Goal: Task Accomplishment & Management: Use online tool/utility

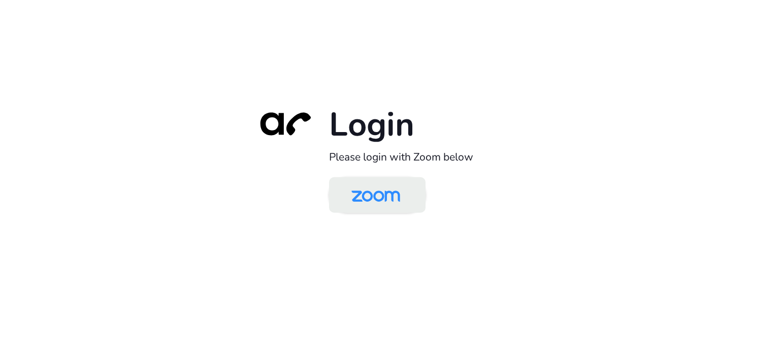
click at [369, 205] on img at bounding box center [376, 195] width 70 height 33
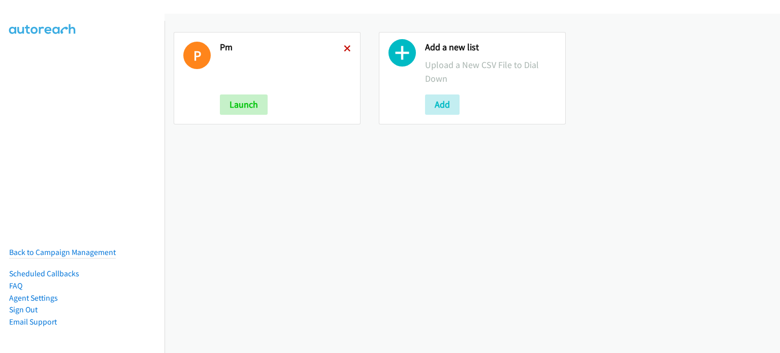
click at [344, 48] on icon at bounding box center [347, 49] width 7 height 7
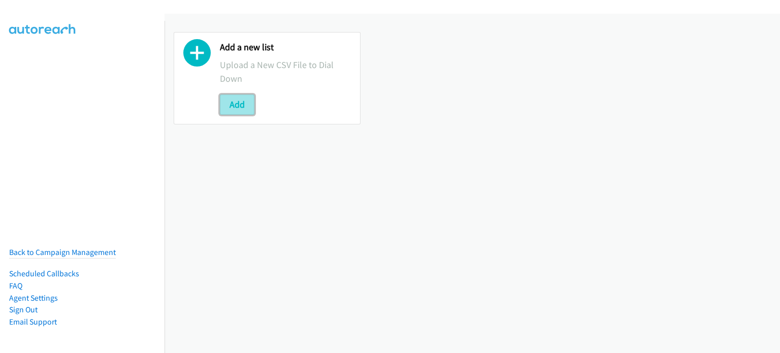
click at [249, 97] on button "Add" at bounding box center [237, 104] width 35 height 20
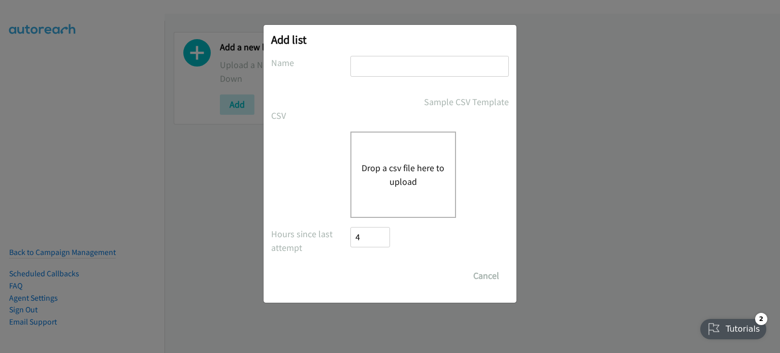
click at [375, 164] on button "Drop a csv file here to upload" at bounding box center [403, 174] width 83 height 27
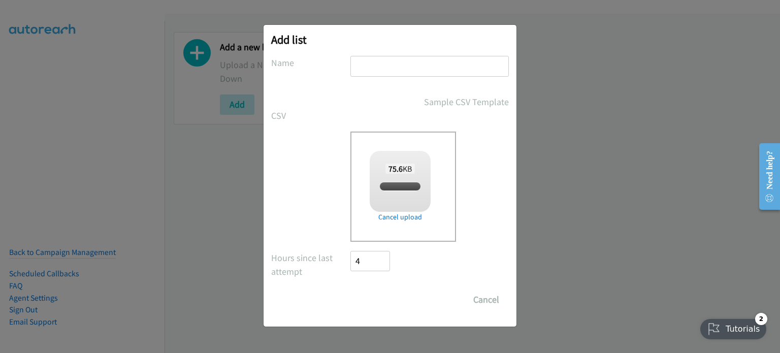
click at [410, 51] on div "Add list No phone fields were returned for that Report or List View Please uplo…" at bounding box center [390, 176] width 253 height 302
click at [411, 58] on input "text" at bounding box center [429, 66] width 158 height 21
checkbox input "true"
type input "AM"
click at [376, 305] on input "Save List" at bounding box center [376, 299] width 53 height 20
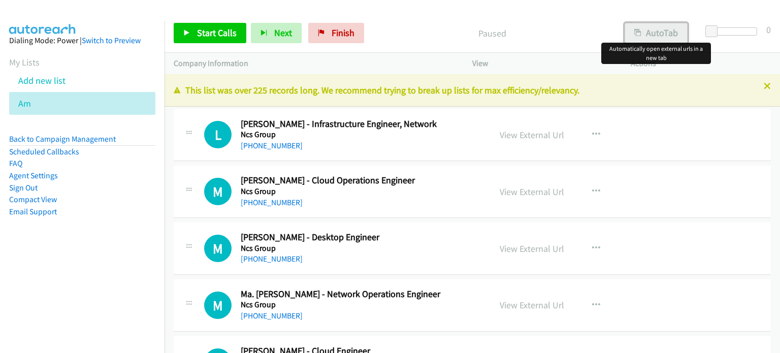
click at [640, 31] on icon "button" at bounding box center [637, 33] width 7 height 7
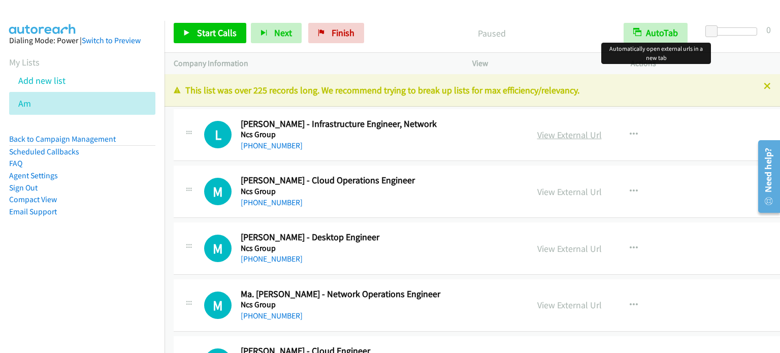
click at [549, 135] on link "View External Url" at bounding box center [569, 135] width 64 height 12
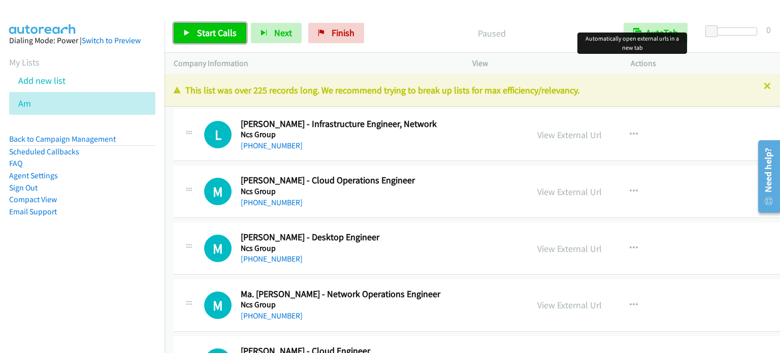
click at [230, 34] on span "Start Calls" at bounding box center [217, 33] width 40 height 12
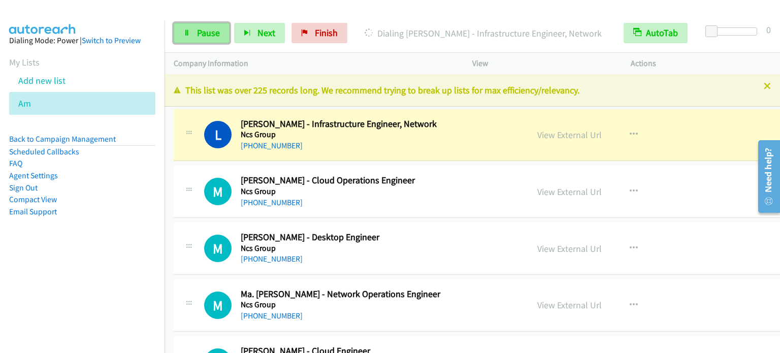
click at [210, 31] on span "Pause" at bounding box center [208, 33] width 23 height 12
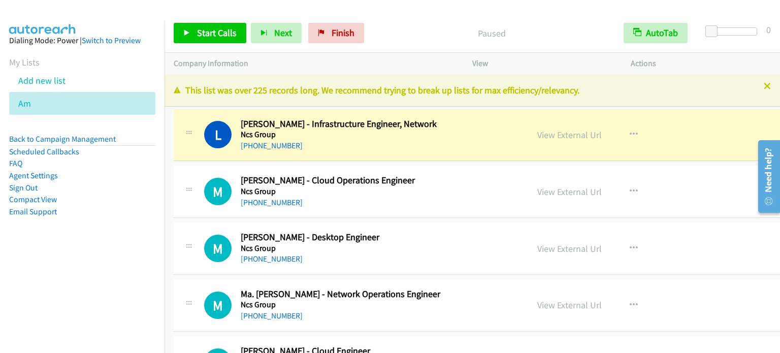
drag, startPoint x: 66, startPoint y: 301, endPoint x: 67, endPoint y: 292, distance: 9.3
click at [66, 300] on nav "Dialing Mode: Power | Switch to Preview My Lists Add new list Am Back to Campai…" at bounding box center [82, 197] width 165 height 353
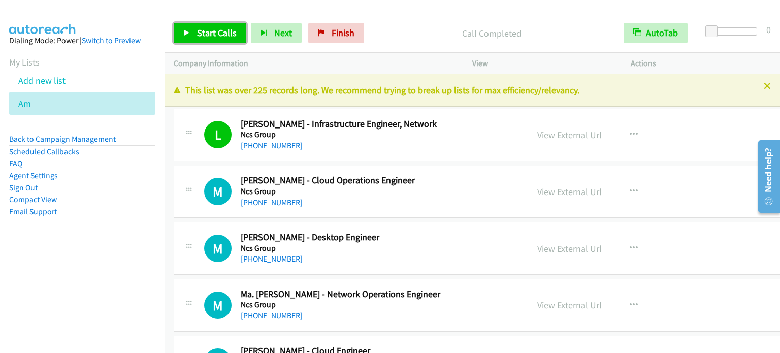
click at [214, 36] on span "Start Calls" at bounding box center [217, 33] width 40 height 12
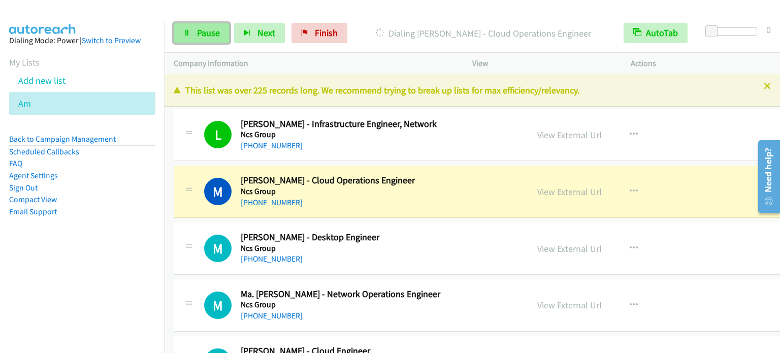
click at [219, 29] on span "Pause" at bounding box center [208, 33] width 23 height 12
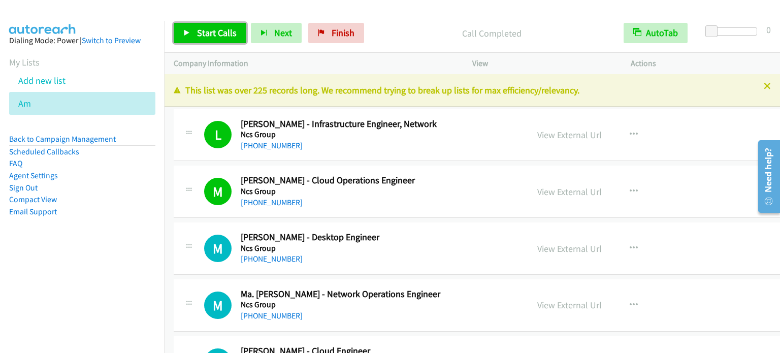
click at [222, 31] on span "Start Calls" at bounding box center [217, 33] width 40 height 12
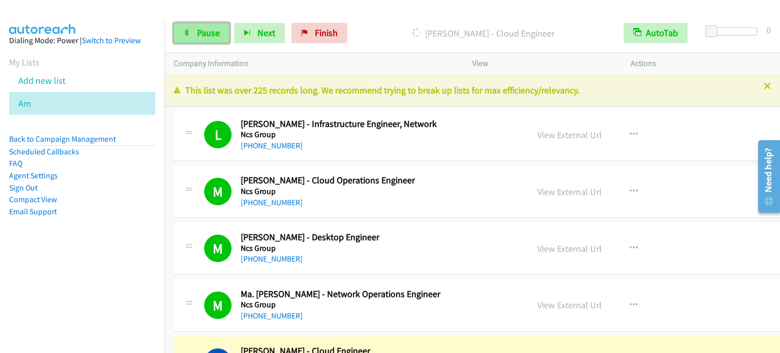
click at [201, 30] on span "Pause" at bounding box center [208, 33] width 23 height 12
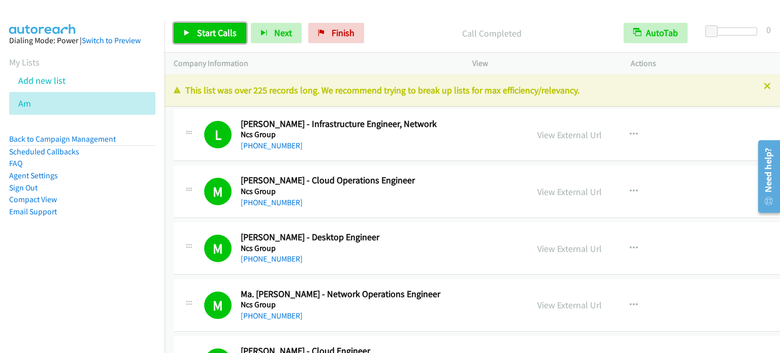
click at [212, 32] on span "Start Calls" at bounding box center [217, 33] width 40 height 12
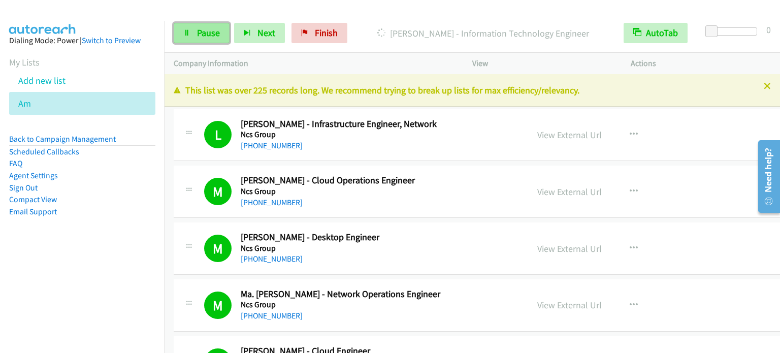
click at [209, 32] on span "Pause" at bounding box center [208, 33] width 23 height 12
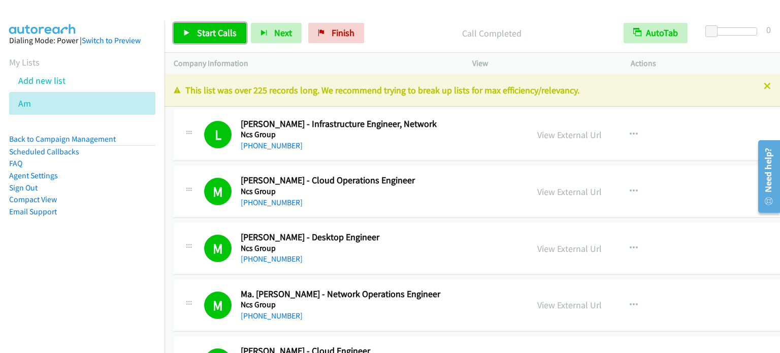
click at [221, 30] on span "Start Calls" at bounding box center [217, 33] width 40 height 12
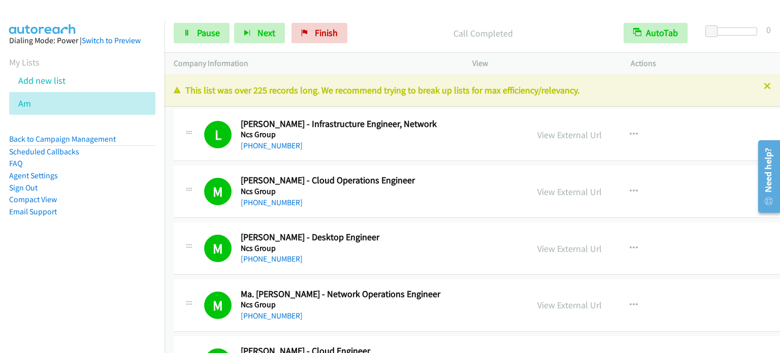
click at [92, 253] on aside "Dialing Mode: Power | Switch to Preview My Lists Add new list Am Back to Campai…" at bounding box center [82, 142] width 165 height 243
click at [199, 31] on span "Pause" at bounding box center [208, 33] width 23 height 12
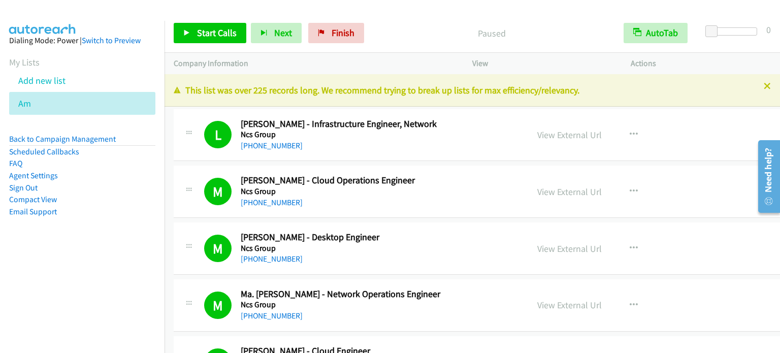
drag, startPoint x: 24, startPoint y: 287, endPoint x: 33, endPoint y: 263, distance: 26.0
click at [24, 287] on nav "Dialing Mode: Power | Switch to Preview My Lists Add new list Am Back to Campai…" at bounding box center [82, 197] width 165 height 353
click at [111, 239] on aside "Dialing Mode: Power | Switch to Preview My Lists Add new list Am Back to Campai…" at bounding box center [82, 142] width 165 height 243
click at [223, 36] on span "Start Calls" at bounding box center [217, 33] width 40 height 12
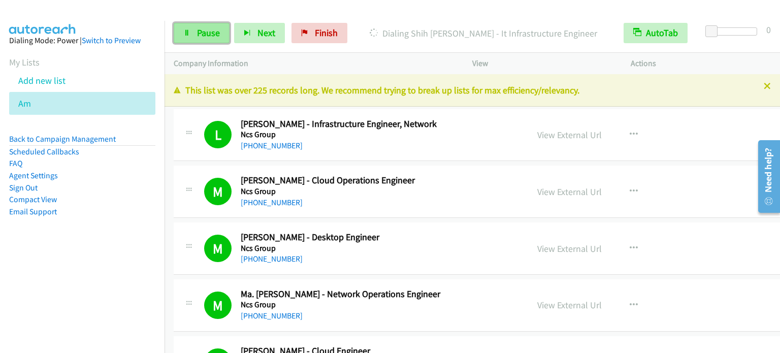
click at [212, 26] on link "Pause" at bounding box center [202, 33] width 56 height 20
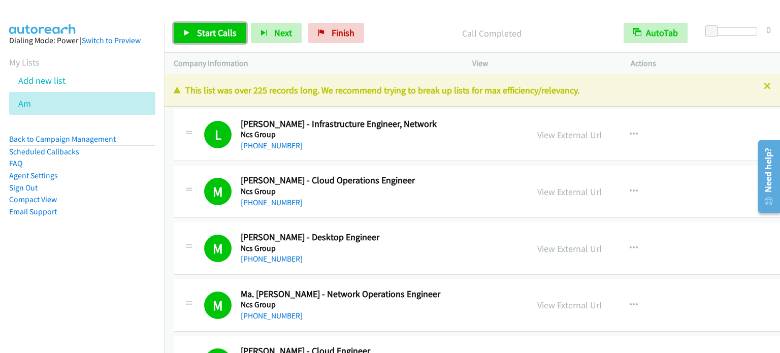
drag, startPoint x: 222, startPoint y: 29, endPoint x: 299, endPoint y: 115, distance: 115.5
click at [222, 29] on span "Start Calls" at bounding box center [217, 33] width 40 height 12
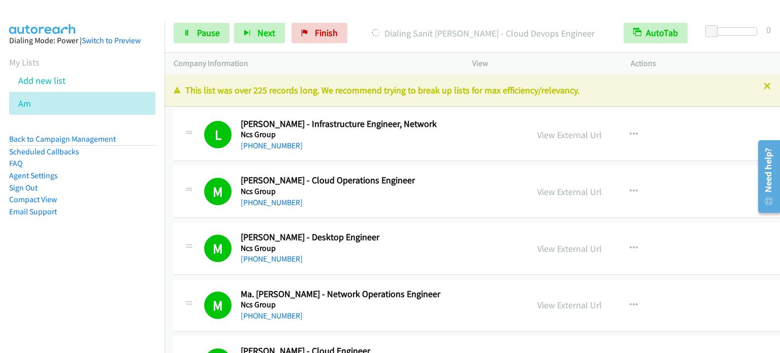
click at [91, 265] on nav "Dialing Mode: Power | Switch to Preview My Lists Add new list Am Back to Campai…" at bounding box center [82, 197] width 165 height 353
click at [197, 34] on span "Pause" at bounding box center [208, 33] width 23 height 12
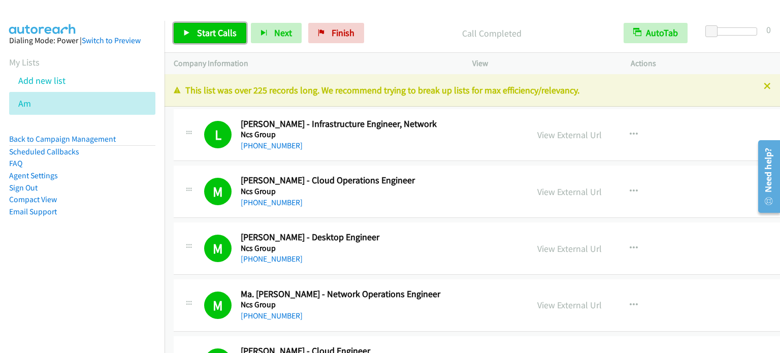
click at [220, 30] on span "Start Calls" at bounding box center [217, 33] width 40 height 12
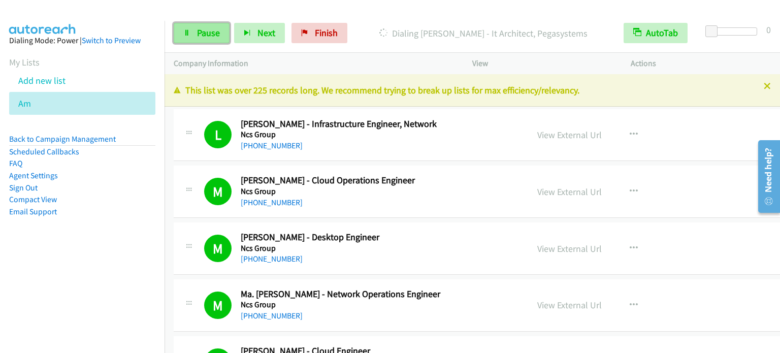
click at [194, 37] on link "Pause" at bounding box center [202, 33] width 56 height 20
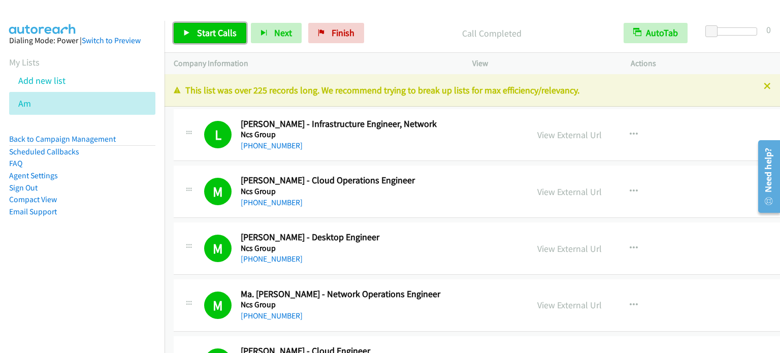
click at [200, 38] on span "Start Calls" at bounding box center [217, 33] width 40 height 12
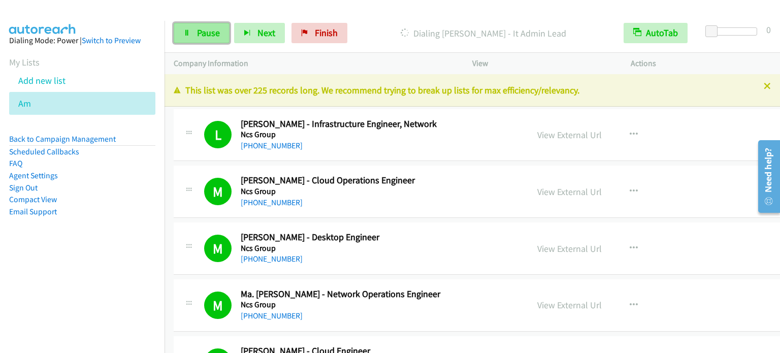
click at [207, 32] on span "Pause" at bounding box center [208, 33] width 23 height 12
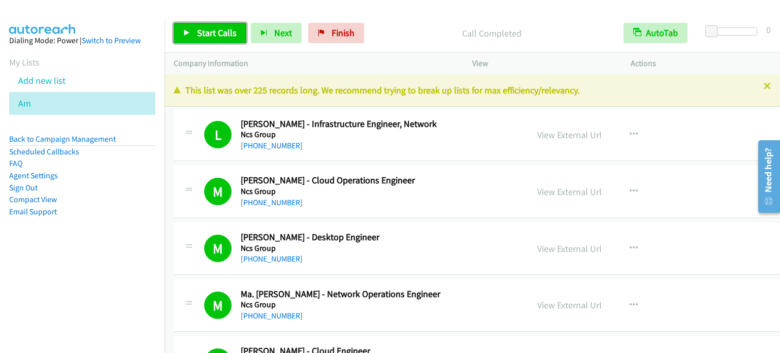
click at [220, 33] on span "Start Calls" at bounding box center [217, 33] width 40 height 12
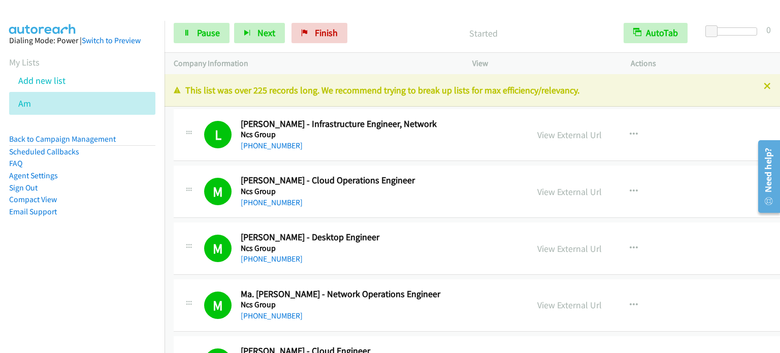
drag, startPoint x: 114, startPoint y: 279, endPoint x: 319, endPoint y: 18, distance: 332.4
click at [116, 273] on nav "Dialing Mode: Power | Switch to Preview My Lists Add new list Am Back to Campai…" at bounding box center [82, 197] width 165 height 353
click at [211, 37] on span "Pause" at bounding box center [208, 33] width 23 height 12
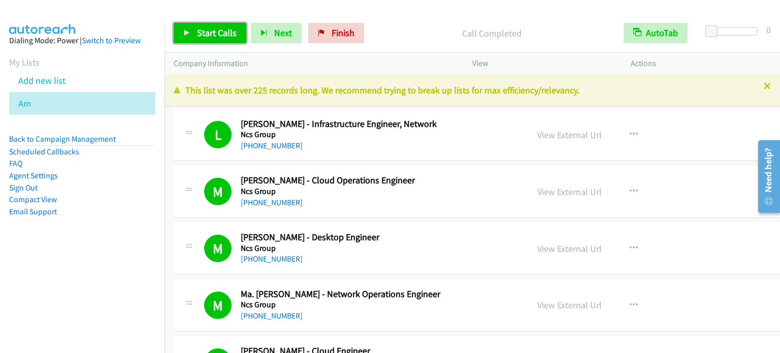
click at [217, 32] on span "Start Calls" at bounding box center [217, 33] width 40 height 12
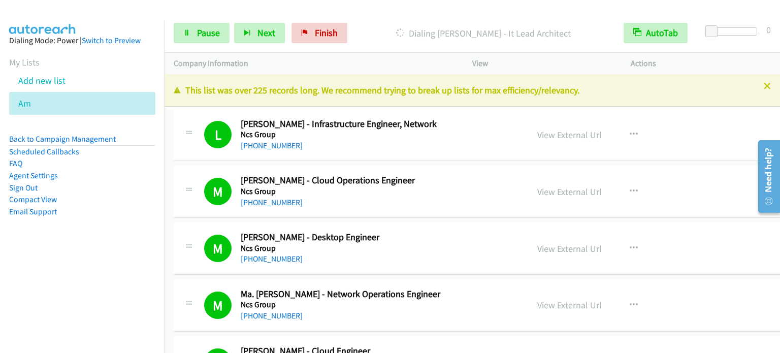
drag, startPoint x: 62, startPoint y: 288, endPoint x: 511, endPoint y: 257, distance: 450.5
click at [62, 288] on nav "Dialing Mode: Power | Switch to Preview My Lists Add new list Am Back to Campai…" at bounding box center [82, 197] width 165 height 353
click at [201, 35] on span "Pause" at bounding box center [208, 33] width 23 height 12
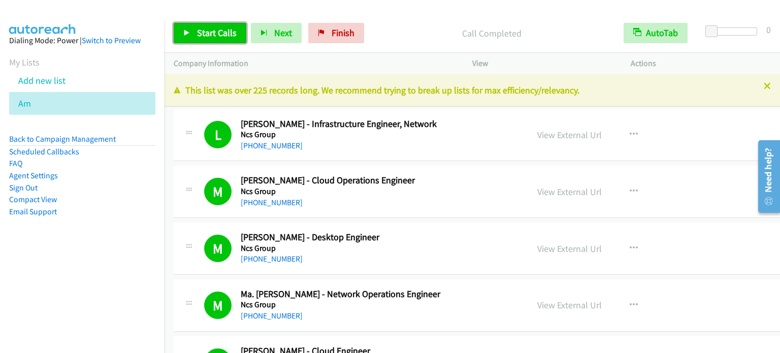
click at [221, 27] on span "Start Calls" at bounding box center [217, 33] width 40 height 12
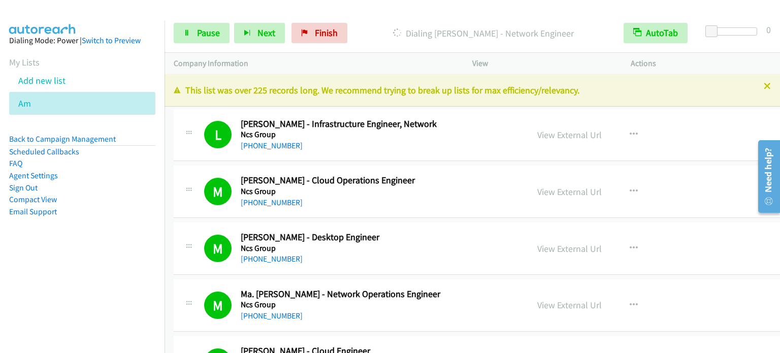
click at [199, 43] on div "Start Calls Pause Next Finish Dialing [PERSON_NAME] - Network Engineer AutoTab …" at bounding box center [472, 33] width 615 height 39
click at [200, 36] on span "Pause" at bounding box center [208, 33] width 23 height 12
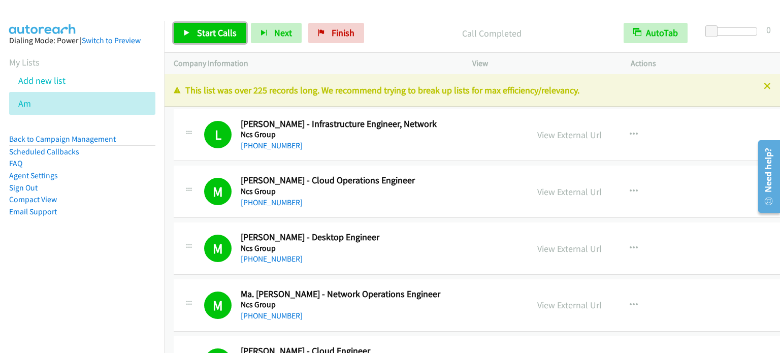
click at [221, 28] on span "Start Calls" at bounding box center [217, 33] width 40 height 12
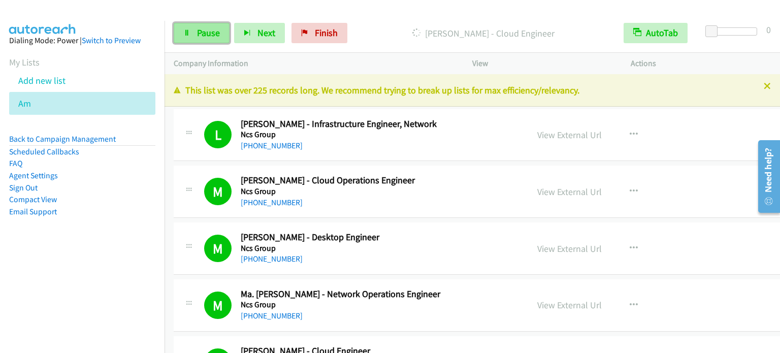
click at [207, 36] on span "Pause" at bounding box center [208, 33] width 23 height 12
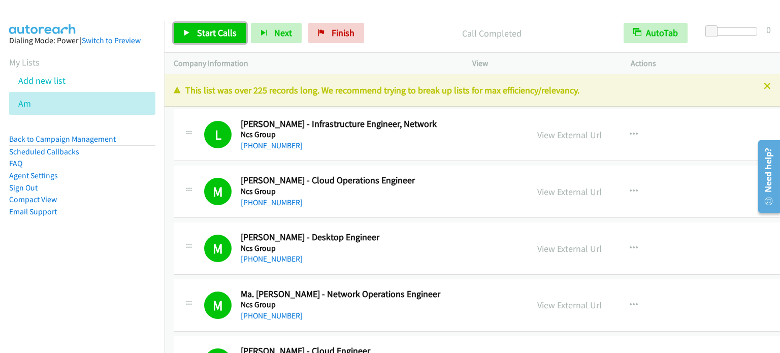
click at [222, 30] on span "Start Calls" at bounding box center [217, 33] width 40 height 12
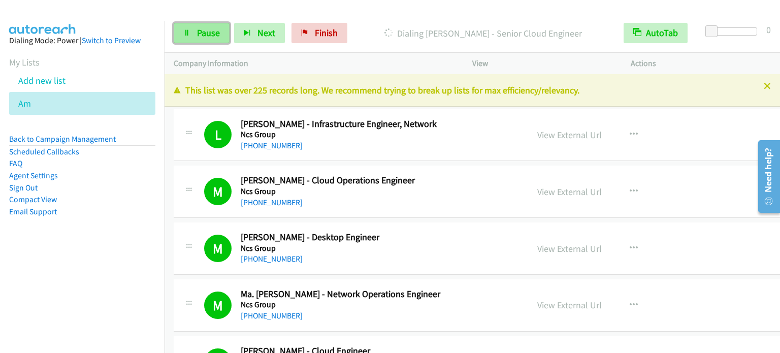
click at [206, 34] on span "Pause" at bounding box center [208, 33] width 23 height 12
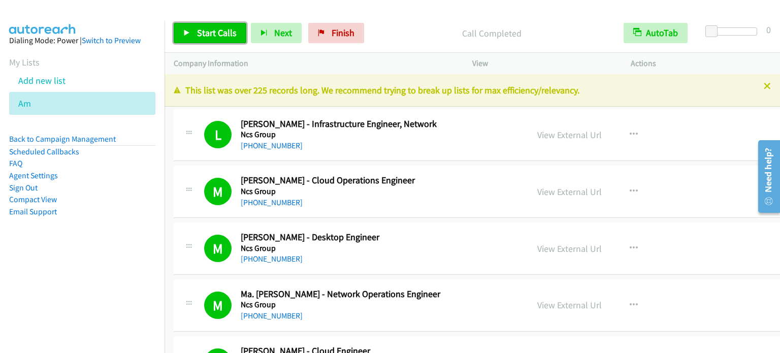
click at [221, 34] on span "Start Calls" at bounding box center [217, 33] width 40 height 12
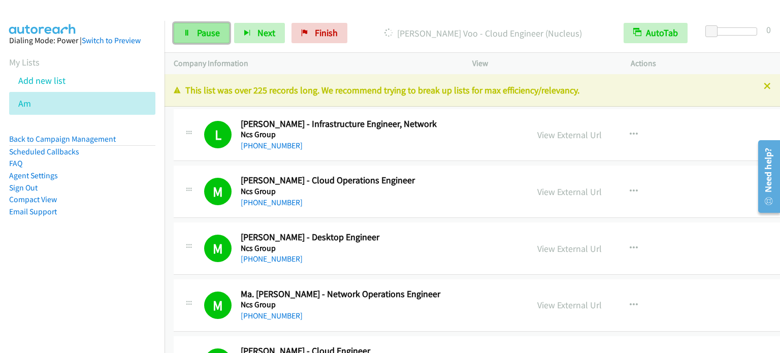
click at [198, 38] on span "Pause" at bounding box center [208, 33] width 23 height 12
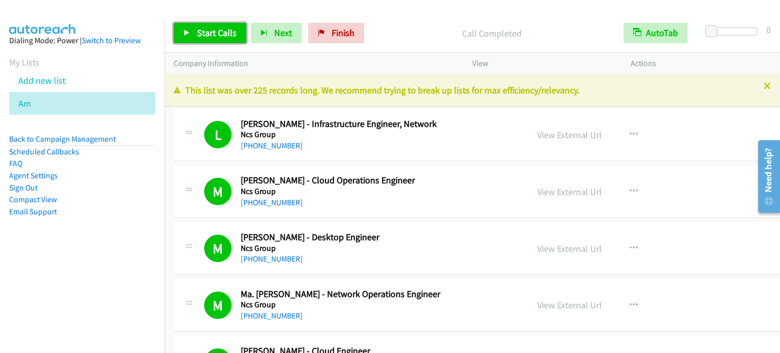
click at [209, 38] on span "Start Calls" at bounding box center [217, 33] width 40 height 12
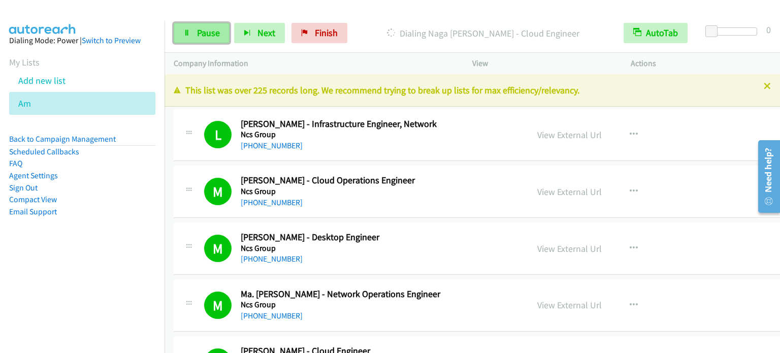
click at [195, 35] on link "Pause" at bounding box center [202, 33] width 56 height 20
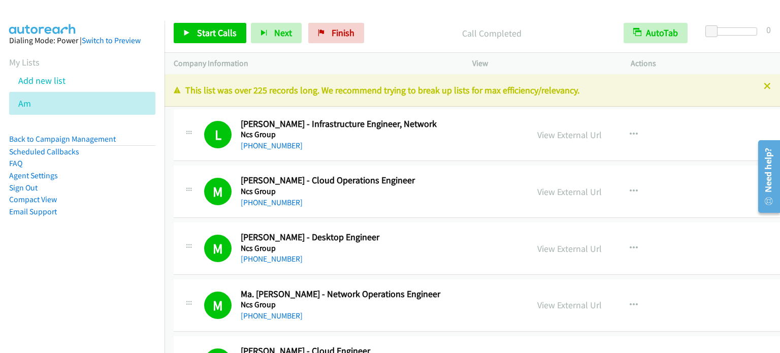
click at [587, 16] on div "Start Calls Pause Next Finish Call Completed AutoTab AutoTab 0" at bounding box center [472, 33] width 615 height 39
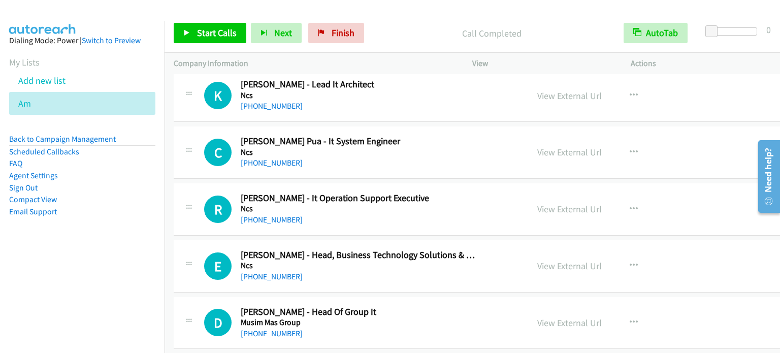
scroll to position [9906, 0]
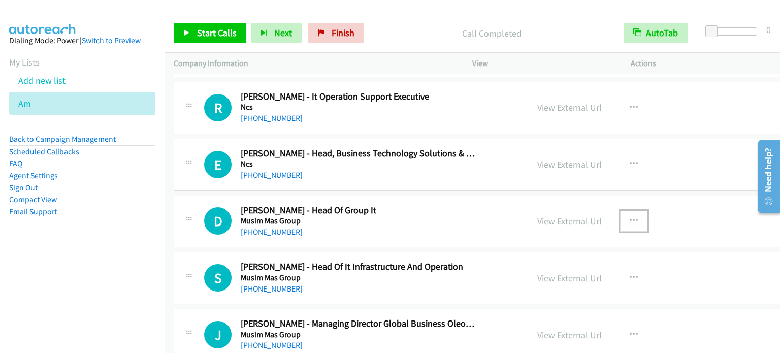
click at [630, 217] on icon "button" at bounding box center [634, 221] width 8 height 8
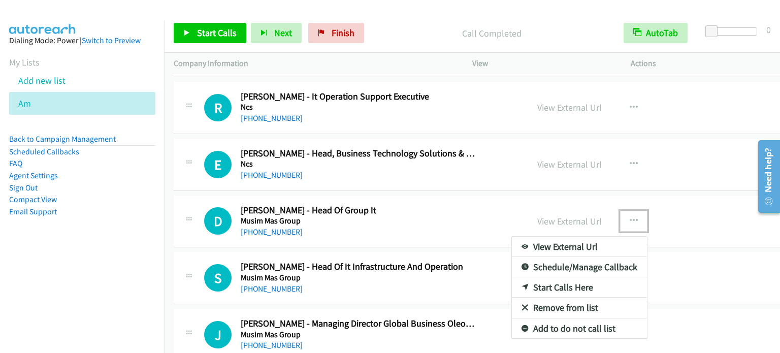
click at [535, 277] on link "Start Calls Here" at bounding box center [579, 287] width 135 height 20
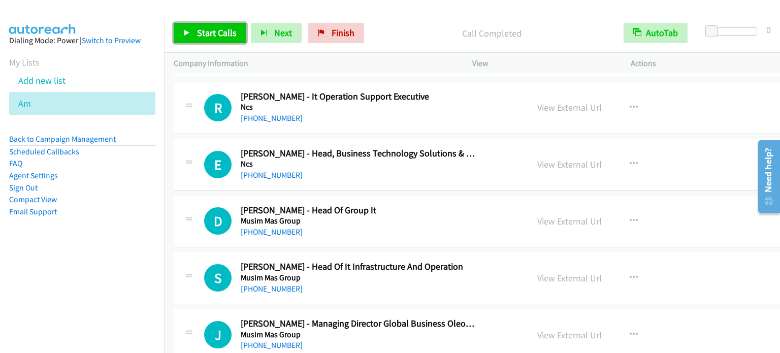
click at [226, 32] on span "Start Calls" at bounding box center [217, 33] width 40 height 12
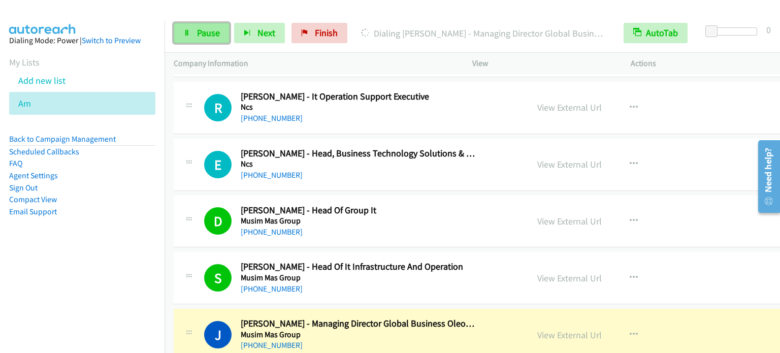
click at [208, 34] on span "Pause" at bounding box center [208, 33] width 23 height 12
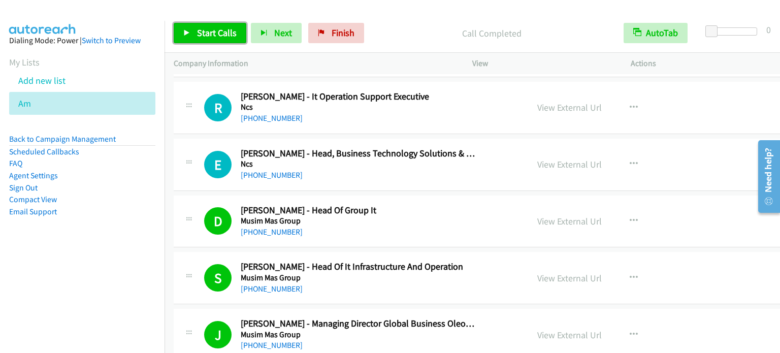
click at [224, 31] on span "Start Calls" at bounding box center [217, 33] width 40 height 12
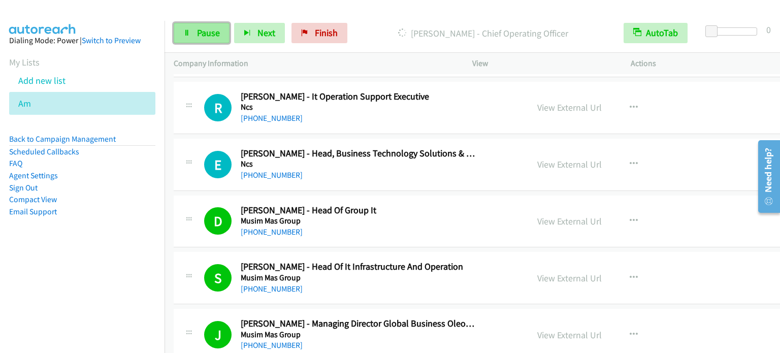
click at [201, 31] on span "Pause" at bounding box center [208, 33] width 23 height 12
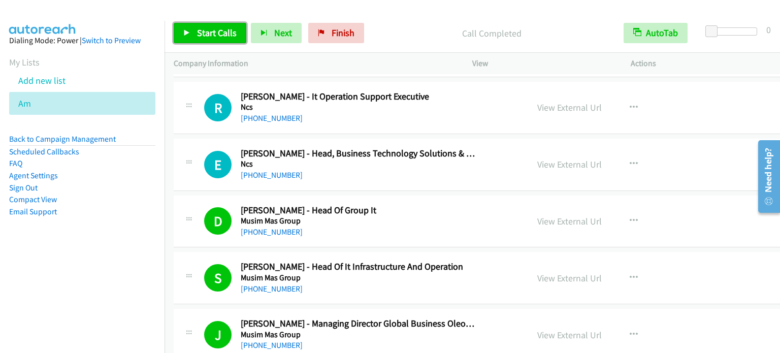
click at [209, 34] on span "Start Calls" at bounding box center [217, 33] width 40 height 12
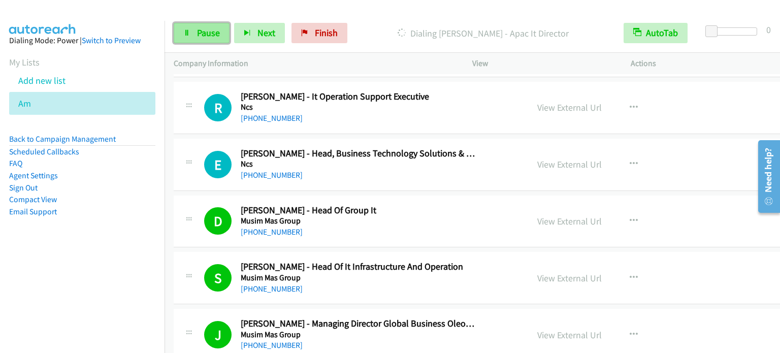
click at [202, 32] on span "Pause" at bounding box center [208, 33] width 23 height 12
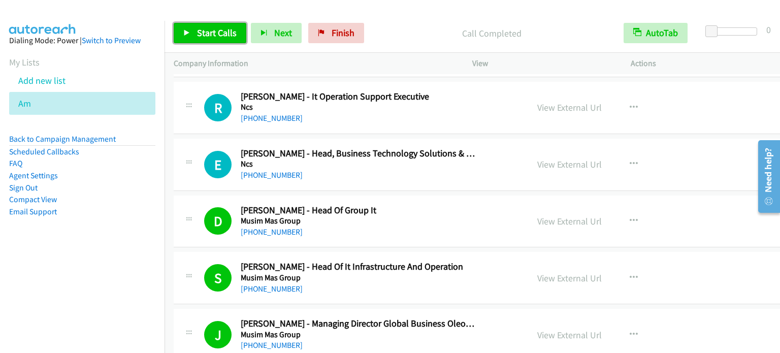
click at [211, 34] on span "Start Calls" at bounding box center [217, 33] width 40 height 12
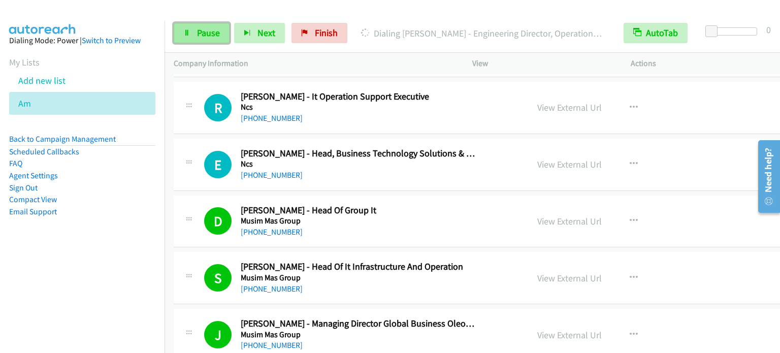
click at [219, 29] on span "Pause" at bounding box center [208, 33] width 23 height 12
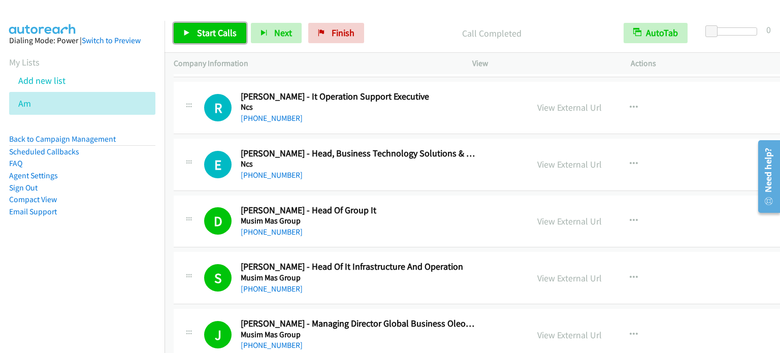
click at [212, 29] on span "Start Calls" at bounding box center [217, 33] width 40 height 12
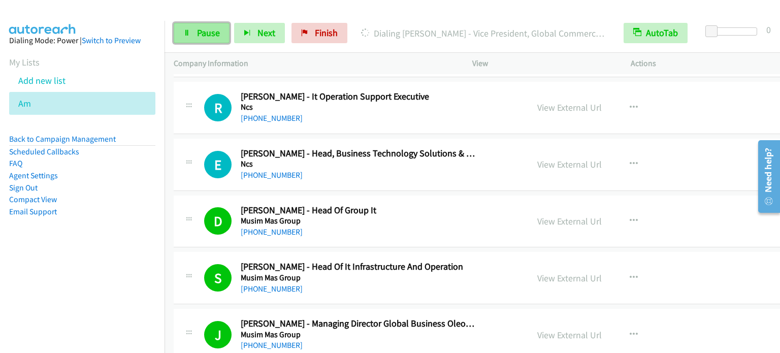
click at [212, 30] on span "Pause" at bounding box center [208, 33] width 23 height 12
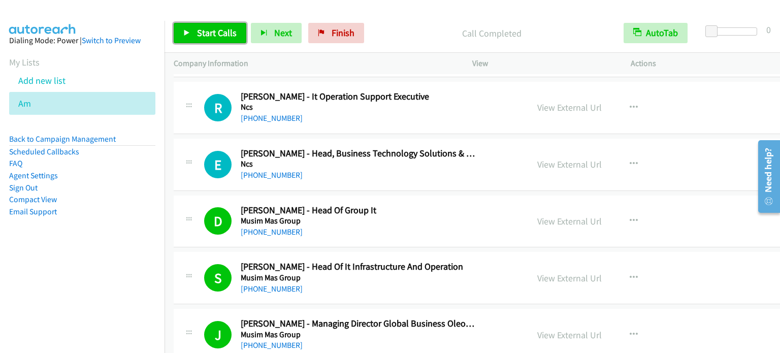
click at [220, 29] on span "Start Calls" at bounding box center [217, 33] width 40 height 12
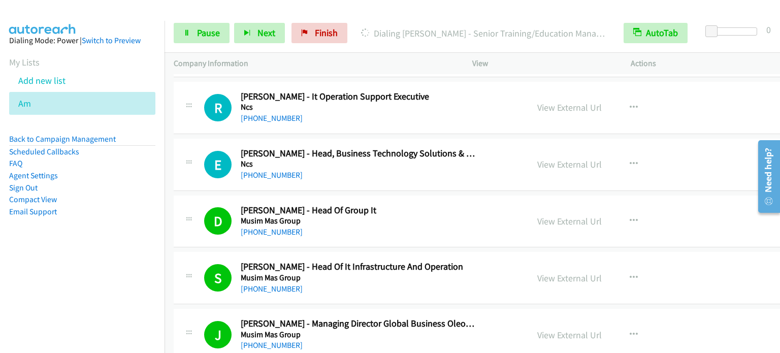
click at [81, 251] on aside "Dialing Mode: Power | Switch to Preview My Lists Add new list Am Back to Campai…" at bounding box center [82, 142] width 165 height 243
click at [35, 288] on nav "Dialing Mode: Power | Switch to Preview My Lists Add new list Am Back to Campai…" at bounding box center [82, 197] width 165 height 353
drag, startPoint x: 97, startPoint y: 271, endPoint x: 113, endPoint y: 231, distance: 43.1
click at [97, 271] on nav "Dialing Mode: Power | Switch to Preview My Lists Add new list Am Back to Campai…" at bounding box center [82, 197] width 165 height 353
click at [202, 30] on span "Pause" at bounding box center [208, 33] width 23 height 12
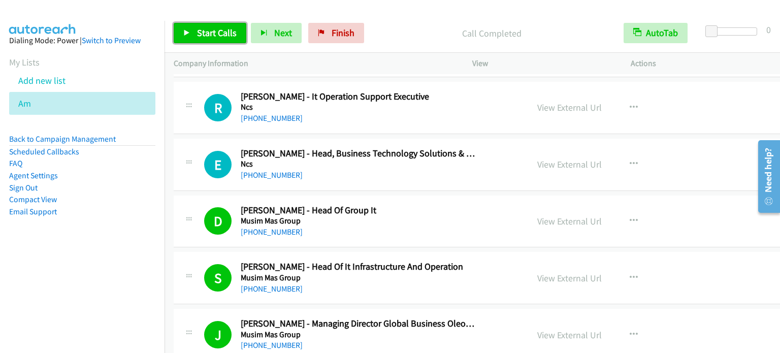
click at [205, 34] on span "Start Calls" at bounding box center [217, 33] width 40 height 12
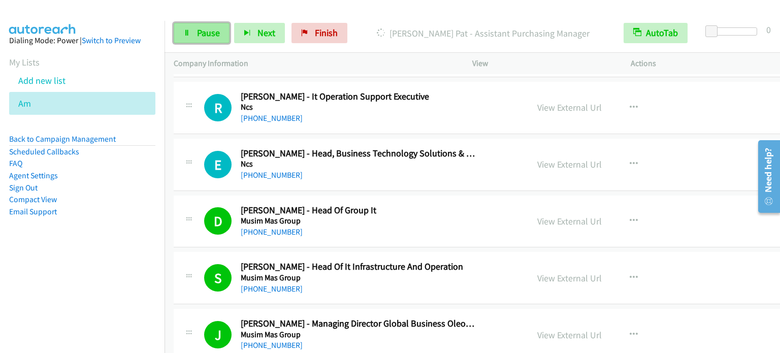
click at [218, 27] on span "Pause" at bounding box center [208, 33] width 23 height 12
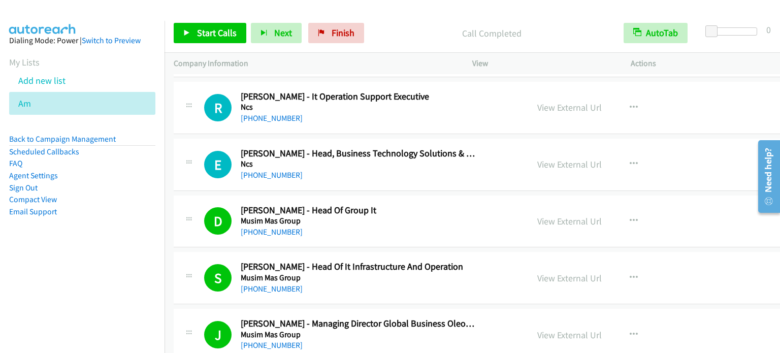
click at [65, 237] on aside "Dialing Mode: Power | Switch to Preview My Lists Add new list Am Back to Campai…" at bounding box center [82, 142] width 165 height 243
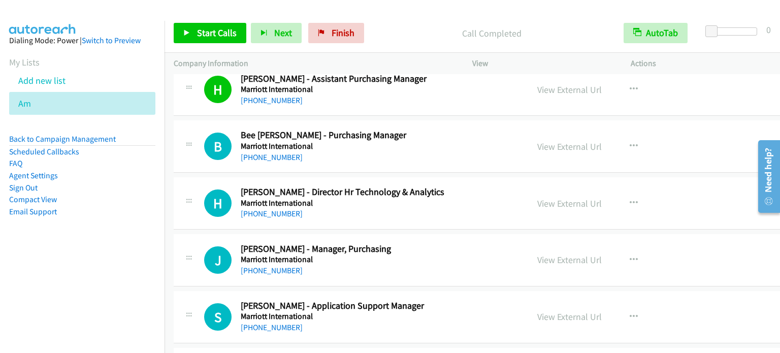
scroll to position [10969, 0]
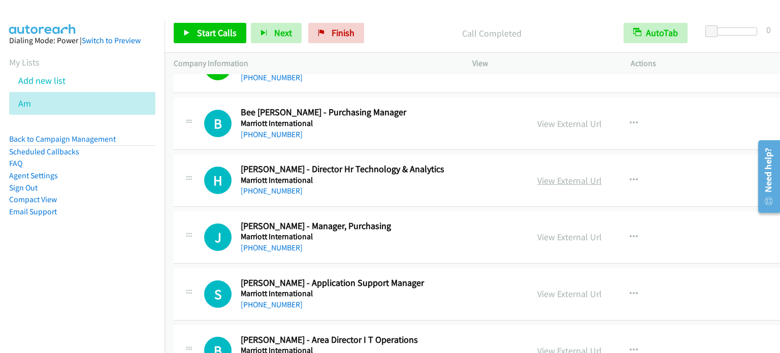
click at [559, 175] on link "View External Url" at bounding box center [569, 181] width 64 height 12
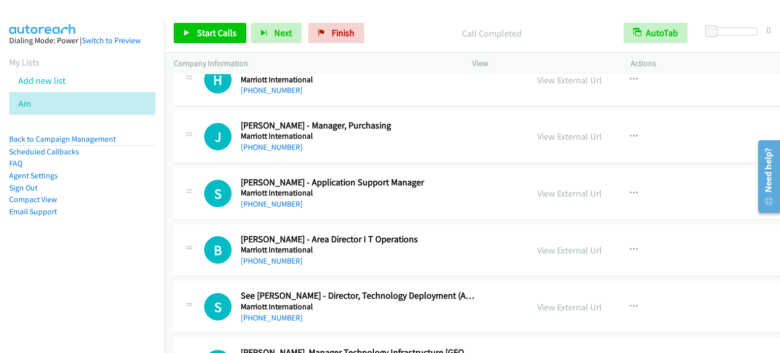
scroll to position [11071, 0]
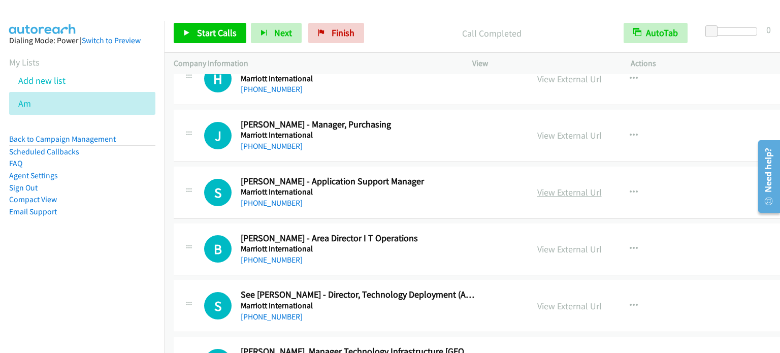
click at [544, 186] on link "View External Url" at bounding box center [569, 192] width 64 height 12
click at [543, 243] on link "View External Url" at bounding box center [569, 249] width 64 height 12
click at [208, 34] on span "Start Calls" at bounding box center [217, 33] width 40 height 12
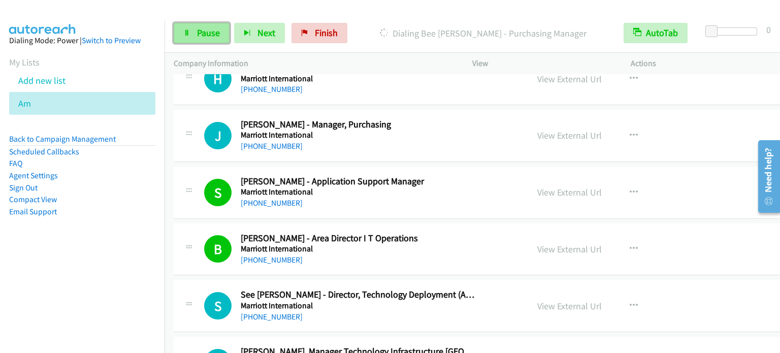
click at [210, 31] on span "Pause" at bounding box center [208, 33] width 23 height 12
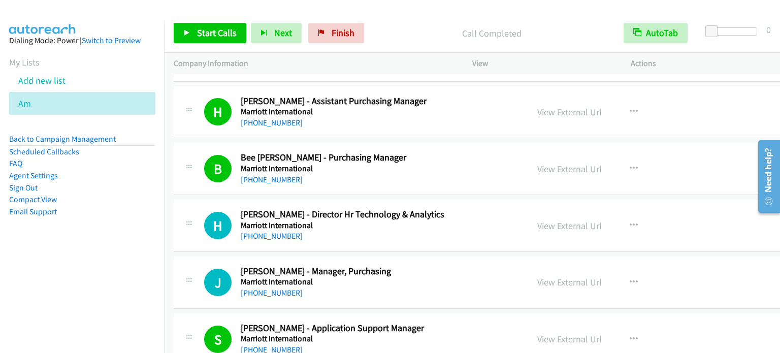
scroll to position [11178, 0]
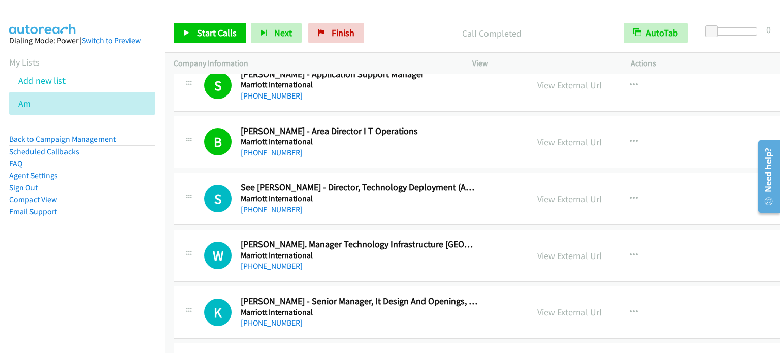
click at [541, 193] on link "View External Url" at bounding box center [569, 199] width 64 height 12
click at [537, 250] on link "View External Url" at bounding box center [569, 256] width 64 height 12
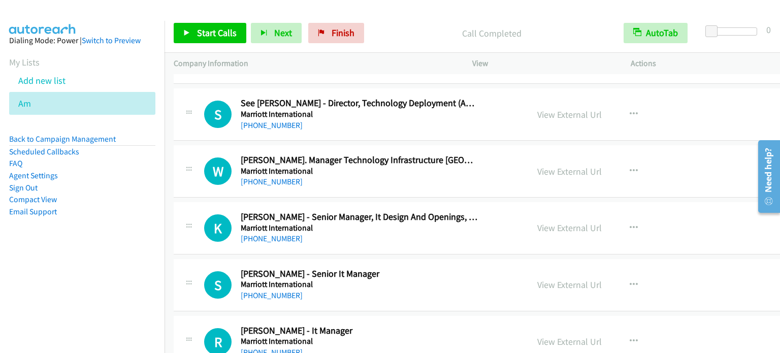
scroll to position [11279, 0]
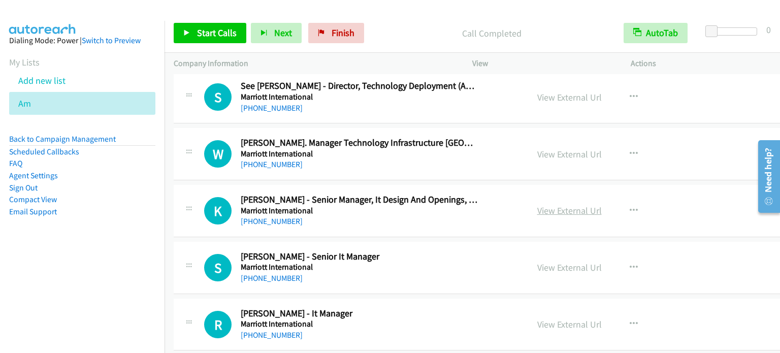
click at [538, 205] on link "View External Url" at bounding box center [569, 211] width 64 height 12
click at [563, 262] on link "View External Url" at bounding box center [569, 268] width 64 height 12
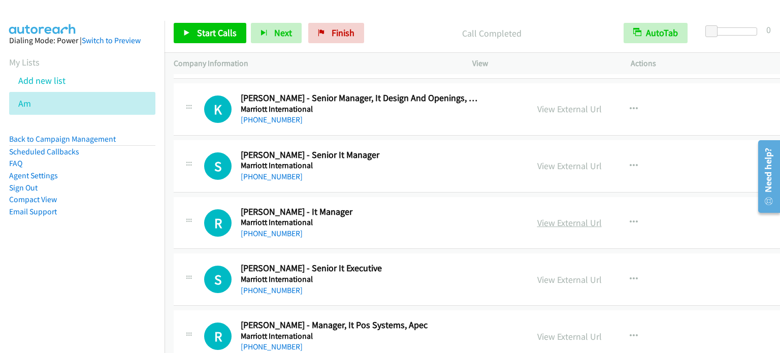
click at [544, 217] on link "View External Url" at bounding box center [569, 223] width 64 height 12
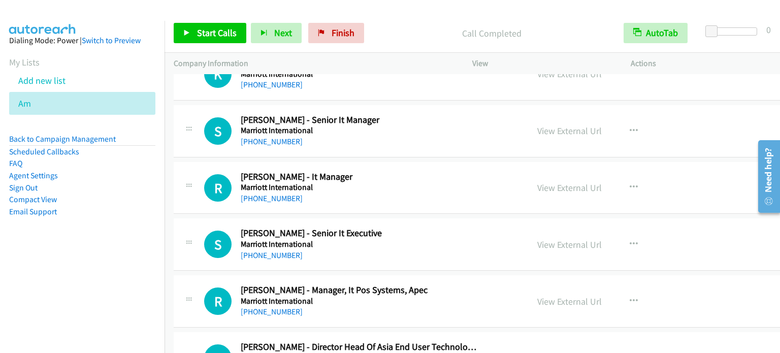
scroll to position [11432, 0]
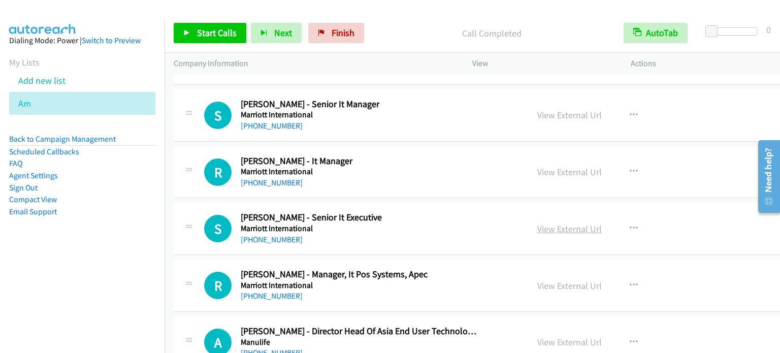
click at [546, 223] on link "View External Url" at bounding box center [569, 229] width 64 height 12
click at [548, 280] on link "View External Url" at bounding box center [569, 286] width 64 height 12
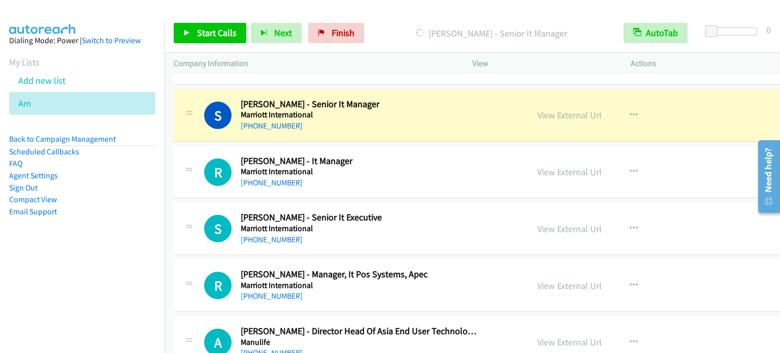
click at [109, 250] on aside "Dialing Mode: Power | Switch to Preview My Lists Add new list Am Back to Campai…" at bounding box center [82, 142] width 165 height 243
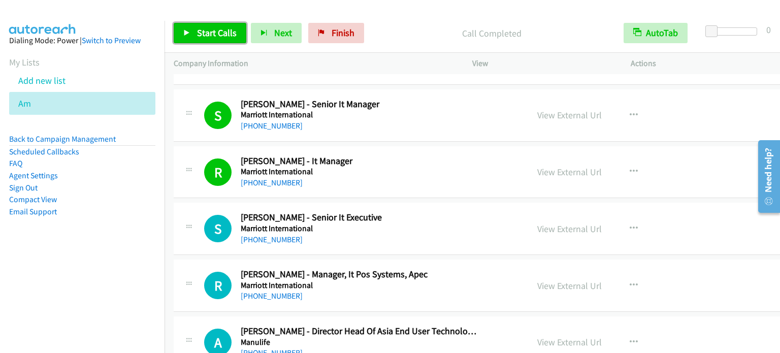
click at [230, 29] on span "Start Calls" at bounding box center [217, 33] width 40 height 12
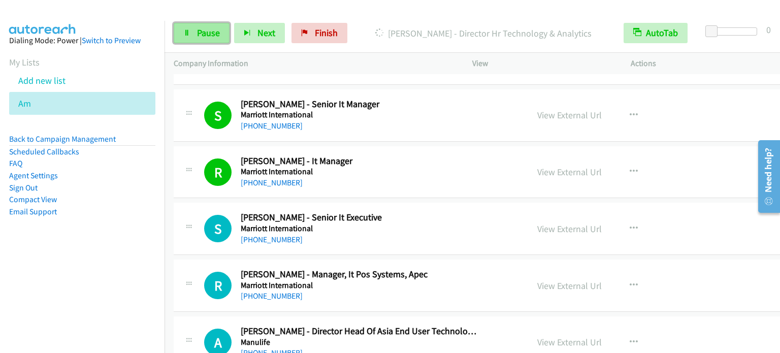
click at [209, 34] on span "Pause" at bounding box center [208, 33] width 23 height 12
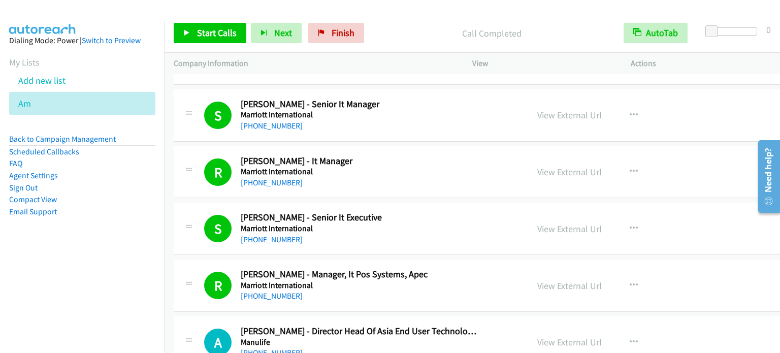
drag, startPoint x: 108, startPoint y: 225, endPoint x: 114, endPoint y: 225, distance: 6.1
click at [110, 227] on aside "Dialing Mode: Power | Switch to Preview My Lists Add new list Am Back to Campai…" at bounding box center [82, 142] width 165 height 243
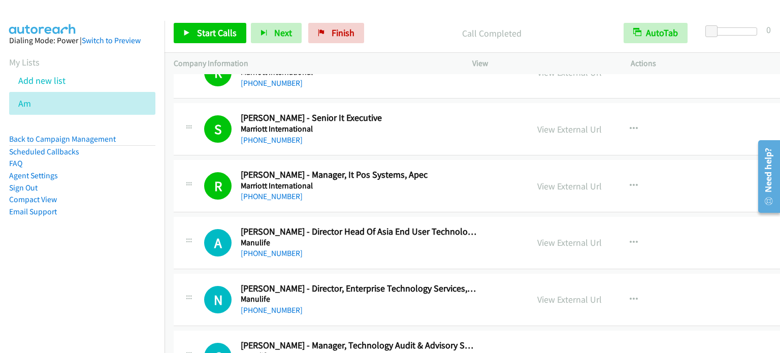
scroll to position [11533, 0]
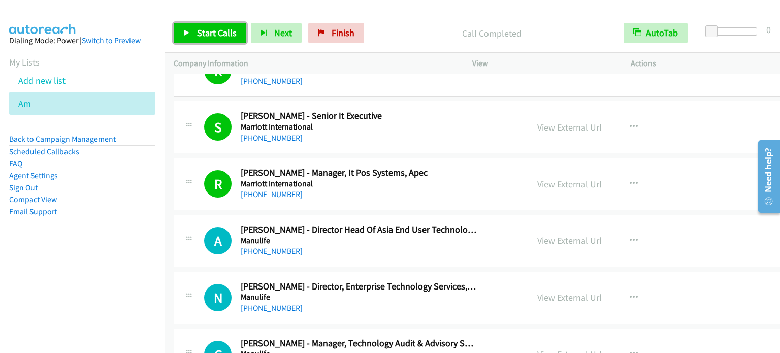
click at [213, 31] on span "Start Calls" at bounding box center [217, 33] width 40 height 12
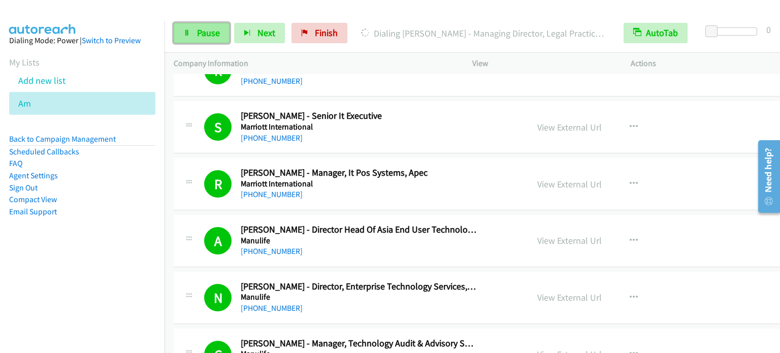
click at [207, 32] on span "Pause" at bounding box center [208, 33] width 23 height 12
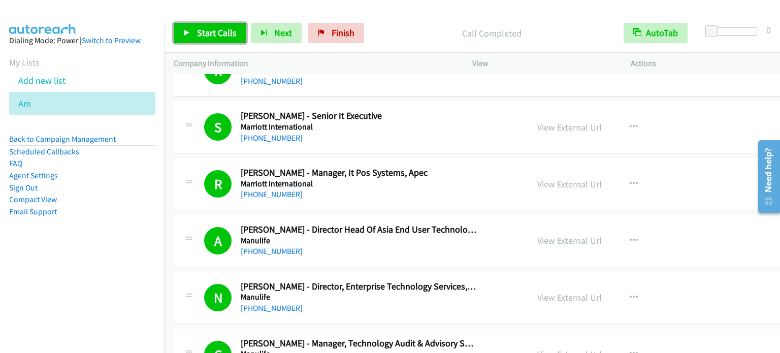
click at [231, 30] on span "Start Calls" at bounding box center [217, 33] width 40 height 12
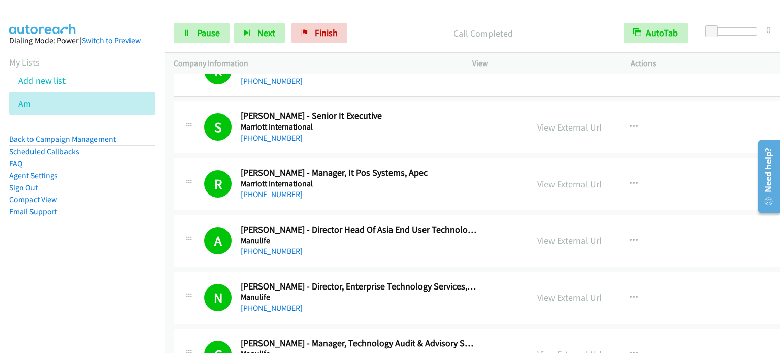
click at [102, 255] on aside "Dialing Mode: Power | Switch to Preview My Lists Add new list Am Back to Campai…" at bounding box center [82, 142] width 165 height 243
click at [211, 32] on span "Pause" at bounding box center [208, 33] width 23 height 12
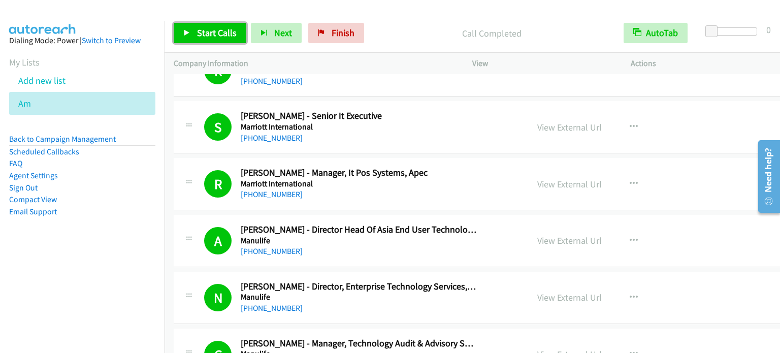
click at [199, 31] on span "Start Calls" at bounding box center [217, 33] width 40 height 12
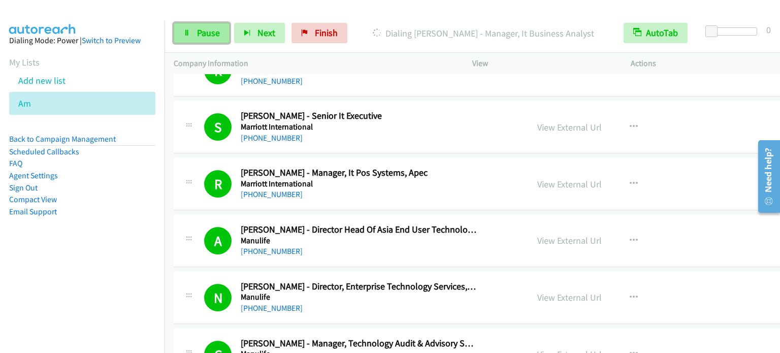
click at [204, 32] on span "Pause" at bounding box center [208, 33] width 23 height 12
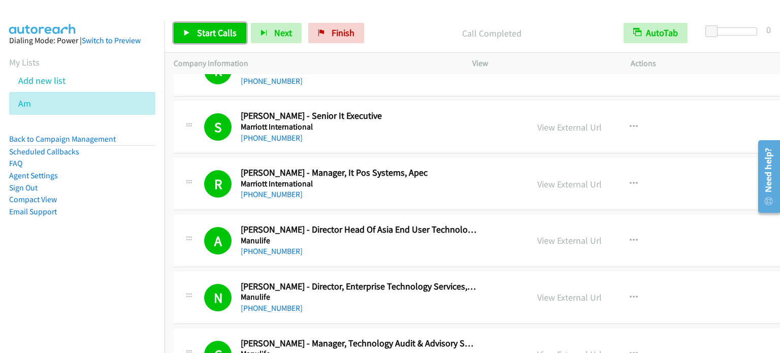
click at [204, 34] on span "Start Calls" at bounding box center [217, 33] width 40 height 12
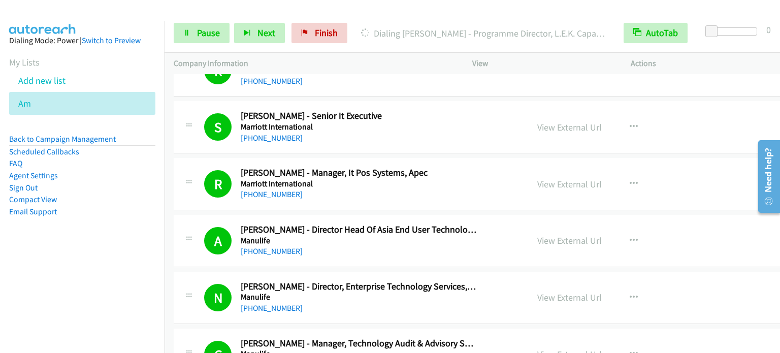
click at [110, 228] on aside "Dialing Mode: Power | Switch to Preview My Lists Add new list Am Back to Campai…" at bounding box center [82, 142] width 165 height 243
click at [207, 37] on span "Pause" at bounding box center [208, 33] width 23 height 12
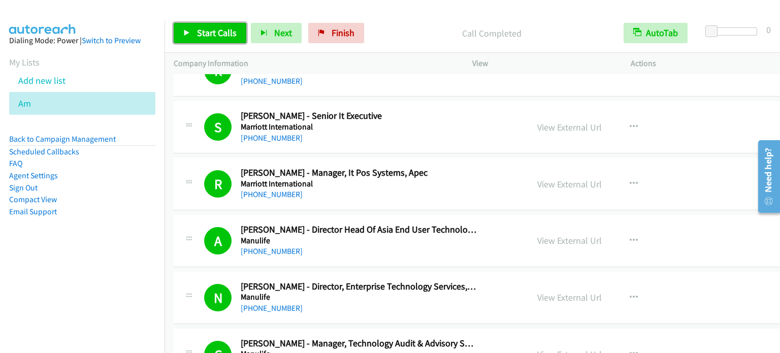
click at [226, 28] on span "Start Calls" at bounding box center [217, 33] width 40 height 12
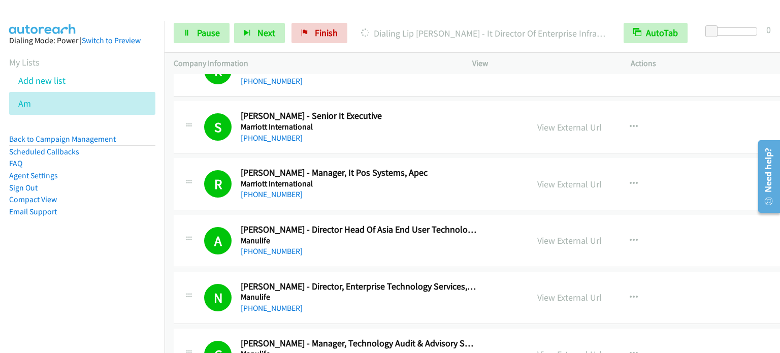
click at [87, 284] on nav "Dialing Mode: Power | Switch to Preview My Lists Add new list Am Back to Campai…" at bounding box center [82, 197] width 165 height 353
click at [195, 36] on link "Pause" at bounding box center [202, 33] width 56 height 20
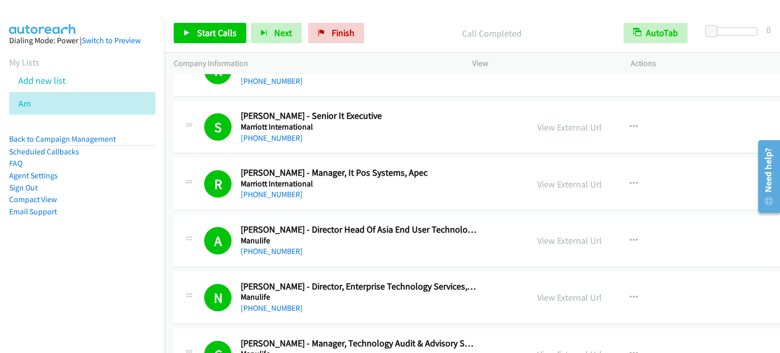
scroll to position [13027, 0]
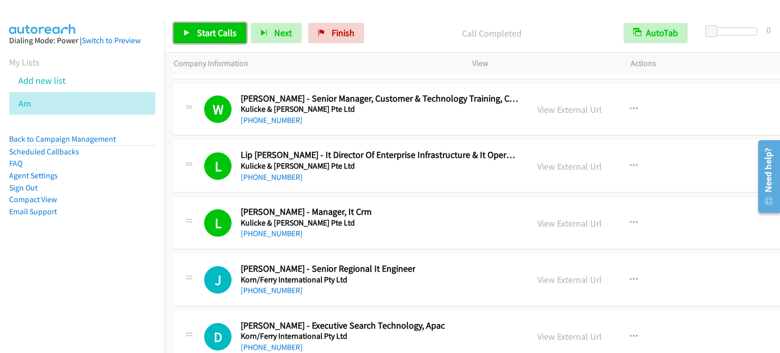
click at [226, 28] on span "Start Calls" at bounding box center [217, 33] width 40 height 12
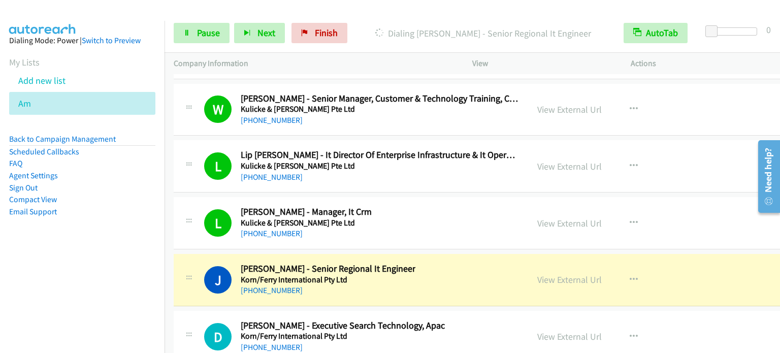
click at [85, 274] on nav "Dialing Mode: Power | Switch to Preview My Lists Add new list Am Back to Campai…" at bounding box center [82, 197] width 165 height 353
click at [209, 32] on span "Pause" at bounding box center [208, 33] width 23 height 12
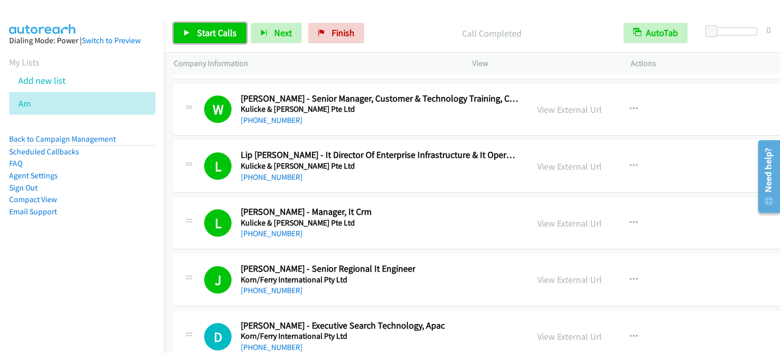
click at [211, 31] on span "Start Calls" at bounding box center [217, 33] width 40 height 12
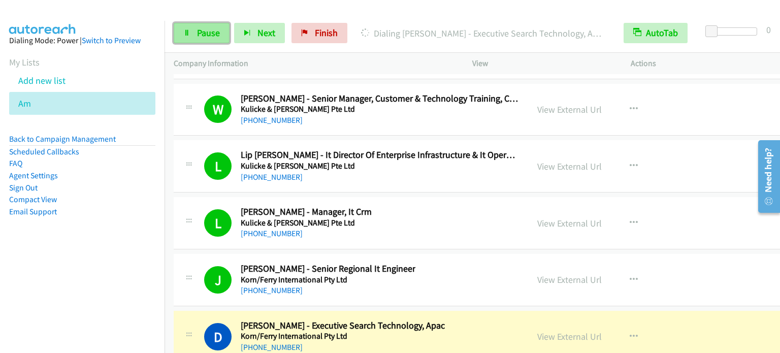
click at [184, 41] on link "Pause" at bounding box center [202, 33] width 56 height 20
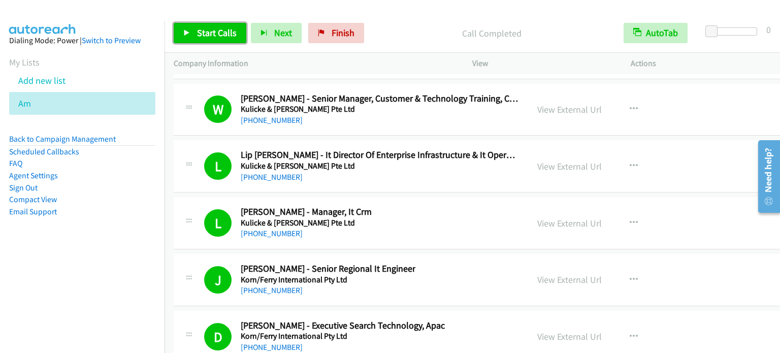
click at [222, 24] on link "Start Calls" at bounding box center [210, 33] width 73 height 20
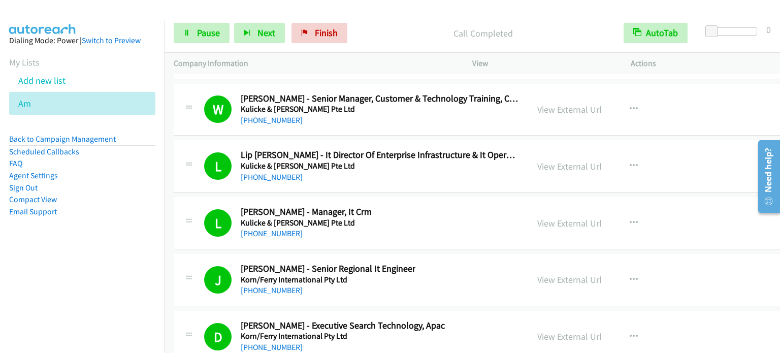
click at [94, 265] on nav "Dialing Mode: Power | Switch to Preview My Lists Add new list Am Back to Campai…" at bounding box center [82, 197] width 165 height 353
click at [210, 31] on span "Pause" at bounding box center [208, 33] width 23 height 12
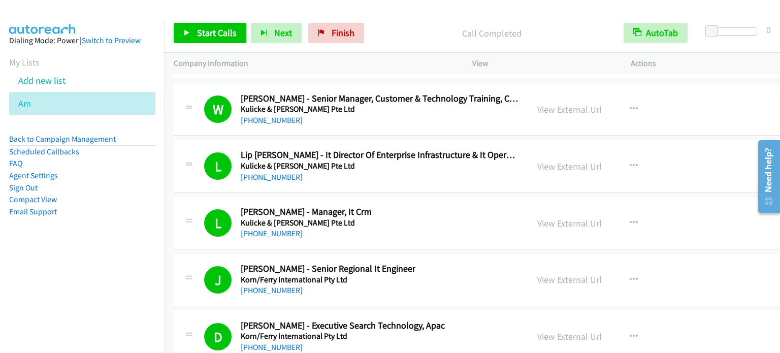
scroll to position [13310, 0]
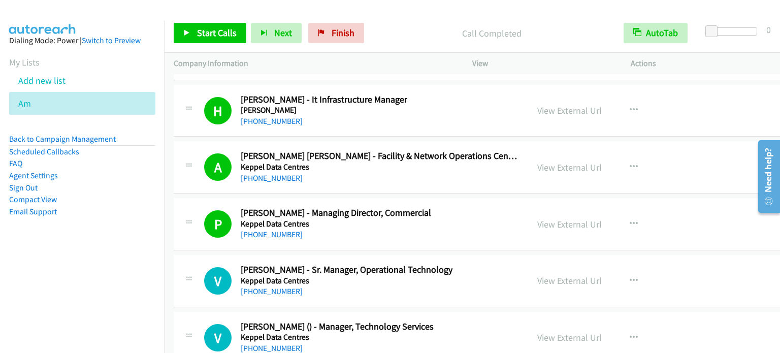
click at [90, 238] on aside "Dialing Mode: Power | Switch to Preview My Lists Add new list Am Back to Campai…" at bounding box center [82, 142] width 165 height 243
click at [221, 30] on span "Start Calls" at bounding box center [217, 33] width 40 height 12
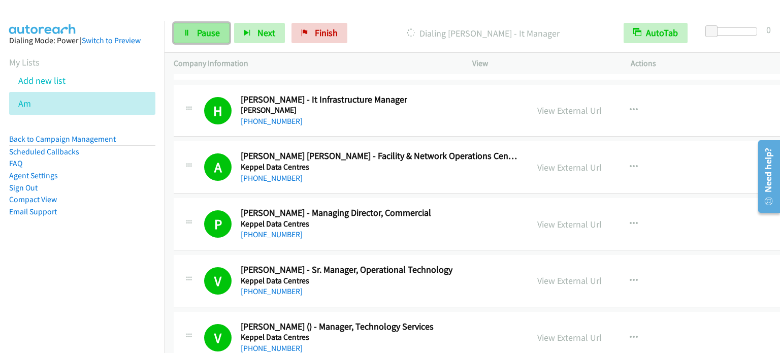
click at [209, 32] on span "Pause" at bounding box center [208, 33] width 23 height 12
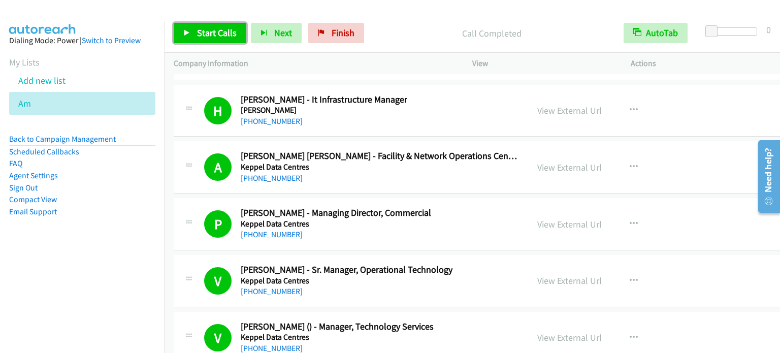
click at [205, 41] on link "Start Calls" at bounding box center [210, 33] width 73 height 20
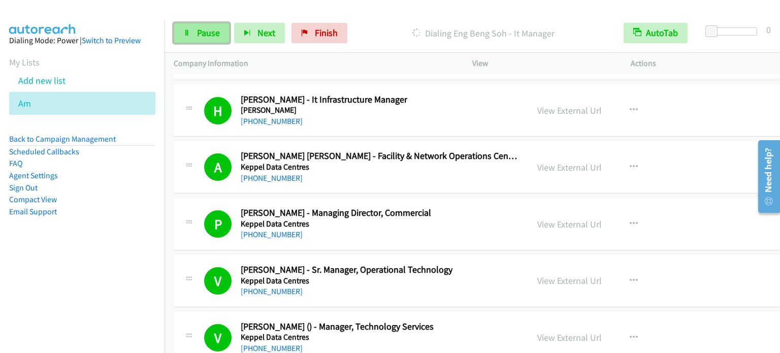
click at [209, 39] on link "Pause" at bounding box center [202, 33] width 56 height 20
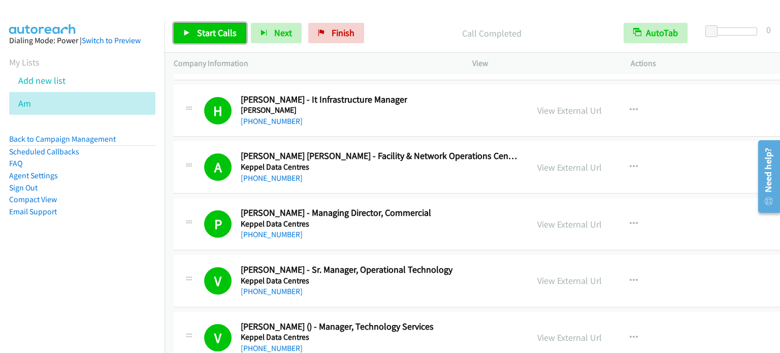
click at [223, 32] on span "Start Calls" at bounding box center [217, 33] width 40 height 12
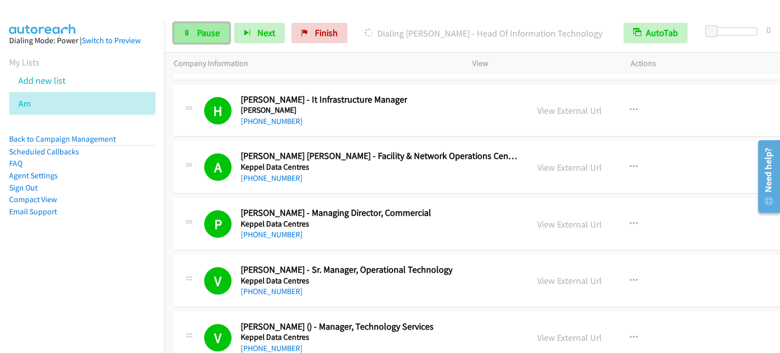
click at [206, 34] on span "Pause" at bounding box center [208, 33] width 23 height 12
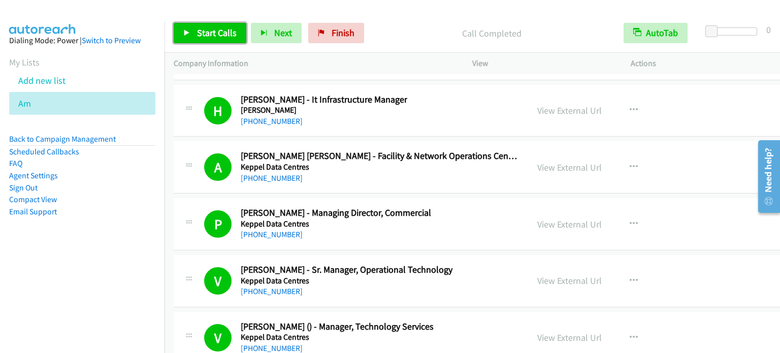
click at [215, 31] on span "Start Calls" at bounding box center [217, 33] width 40 height 12
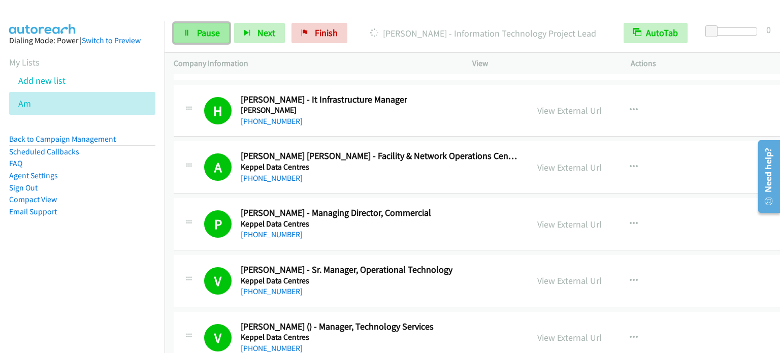
click at [206, 36] on span "Pause" at bounding box center [208, 33] width 23 height 12
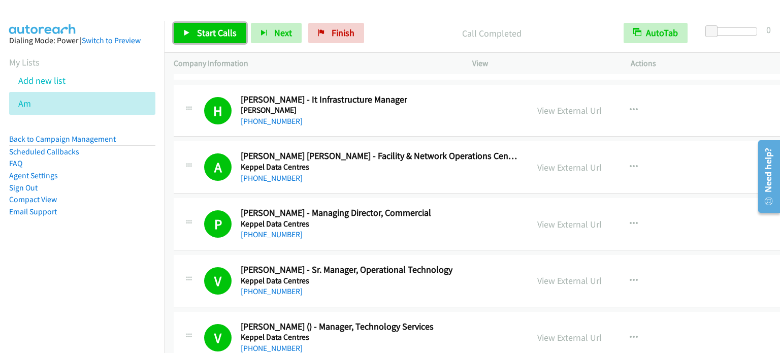
click at [216, 29] on span "Start Calls" at bounding box center [217, 33] width 40 height 12
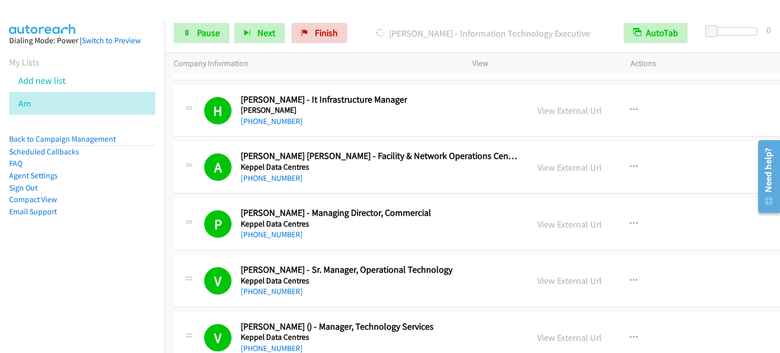
click at [215, 21] on div "Start Calls Pause Next Finish [PERSON_NAME] - Information Technology Executive …" at bounding box center [472, 33] width 615 height 39
drag, startPoint x: 216, startPoint y: 32, endPoint x: 222, endPoint y: 24, distance: 10.2
click at [216, 33] on span "Pause" at bounding box center [208, 33] width 23 height 12
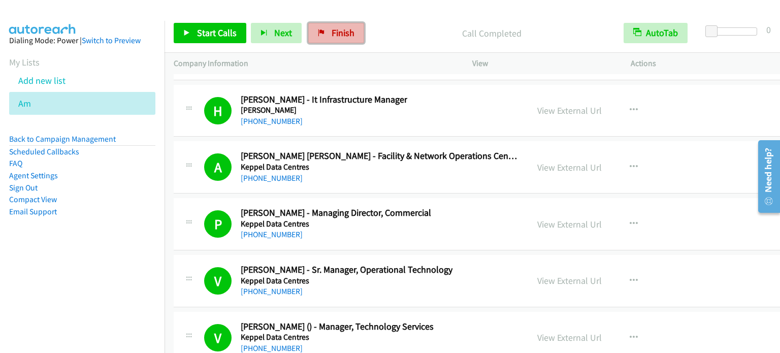
click at [337, 32] on span "Finish" at bounding box center [343, 33] width 23 height 12
